Goal: Complete application form

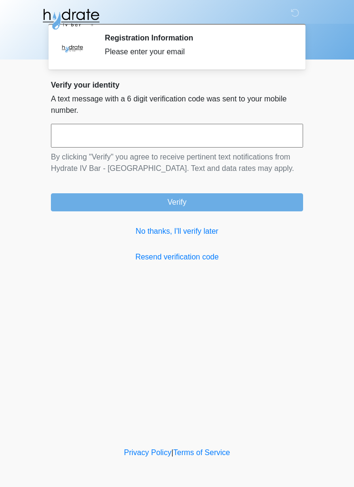
click at [266, 128] on input "text" at bounding box center [177, 136] width 252 height 24
type input "******"
click at [271, 199] on button "Verify" at bounding box center [177, 202] width 252 height 18
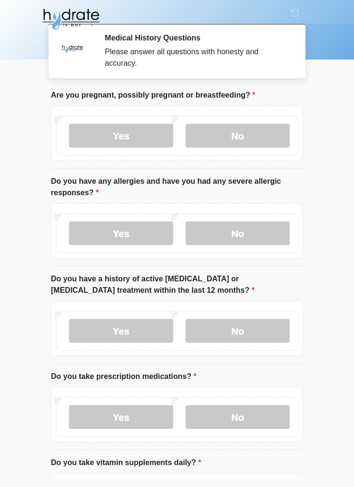
click at [254, 131] on label "No" at bounding box center [238, 136] width 104 height 24
click at [258, 232] on label "No" at bounding box center [238, 233] width 104 height 24
click at [247, 334] on label "No" at bounding box center [238, 331] width 104 height 24
click at [230, 417] on label "No" at bounding box center [238, 417] width 104 height 24
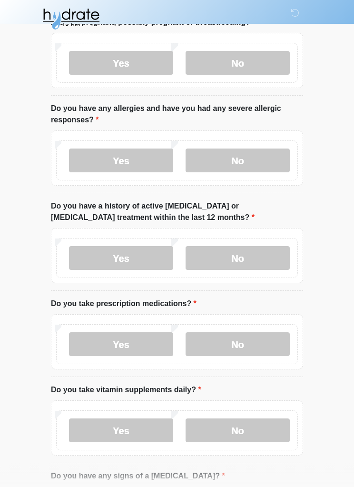
click at [240, 431] on label "No" at bounding box center [238, 431] width 104 height 24
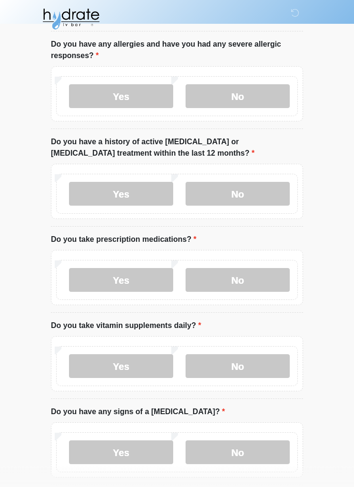
click at [231, 446] on label "No" at bounding box center [238, 453] width 104 height 24
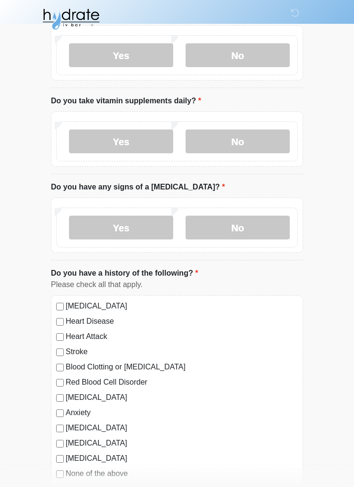
scroll to position [362, 0]
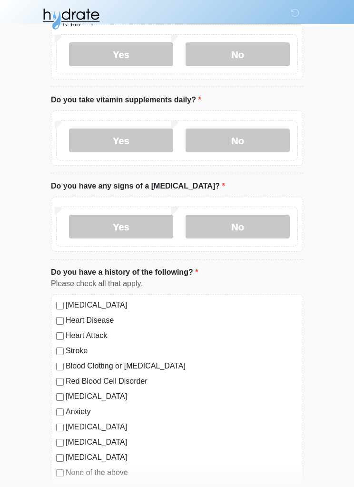
click at [118, 475] on label "None of the above" at bounding box center [182, 472] width 232 height 11
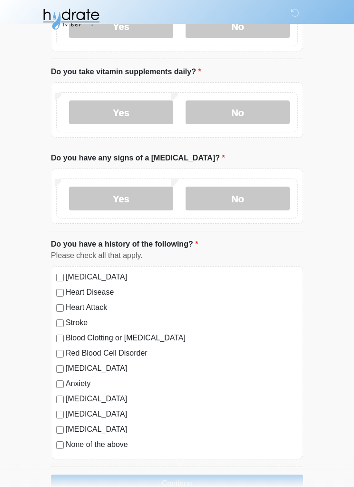
scroll to position [391, 0]
click at [184, 477] on button "Continue" at bounding box center [177, 483] width 252 height 18
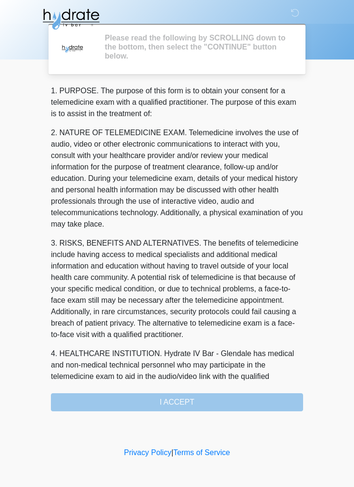
scroll to position [0, 0]
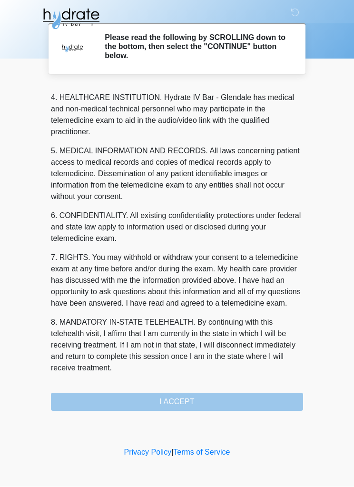
click at [214, 400] on div "1. PURPOSE. The purpose of this form is to obtain your consent for a telemedici…" at bounding box center [177, 248] width 252 height 326
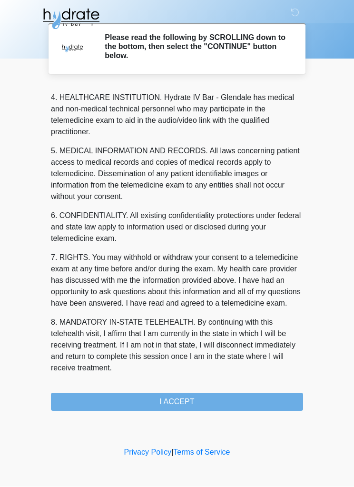
click at [218, 397] on button "I ACCEPT" at bounding box center [177, 402] width 252 height 18
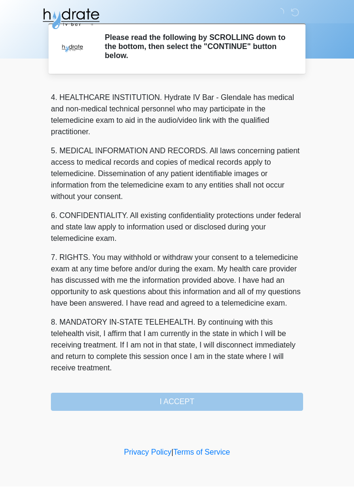
scroll to position [278, 0]
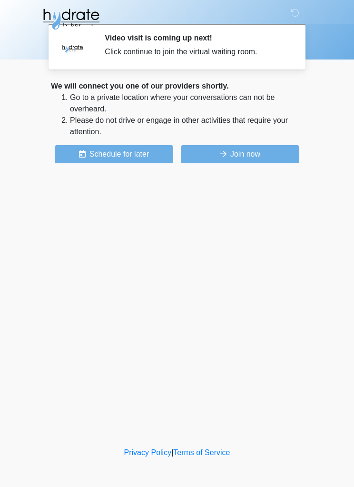
click at [212, 162] on button "Join now" at bounding box center [240, 154] width 118 height 18
click at [211, 0] on div at bounding box center [169, 19] width 285 height 38
click at [216, 0] on div at bounding box center [169, 19] width 285 height 38
